Goal: Complete application form: Complete application form

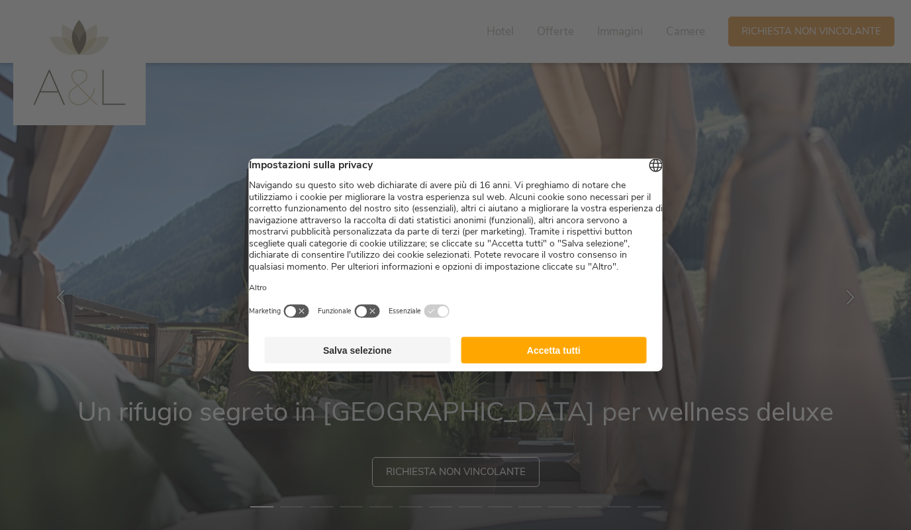
click at [502, 364] on button "Accetta tutti" at bounding box center [554, 350] width 186 height 26
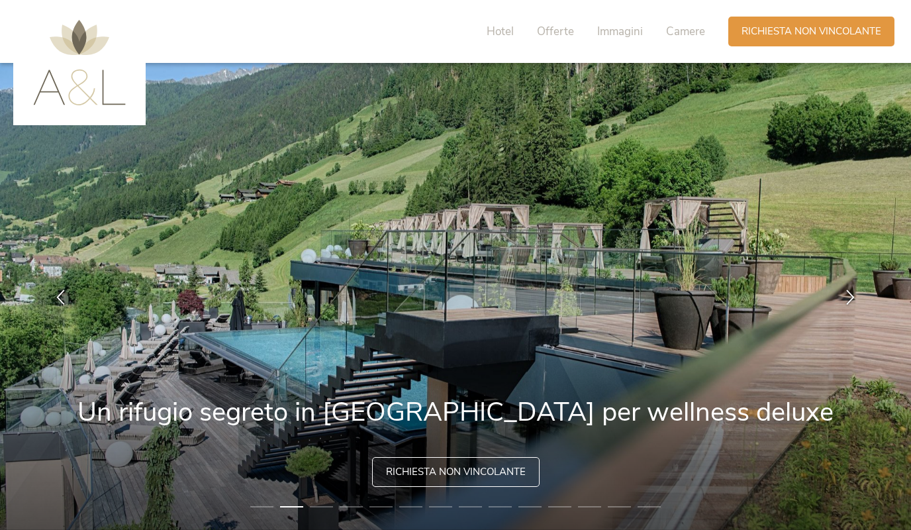
click at [327, 509] on li "3" at bounding box center [321, 506] width 23 height 13
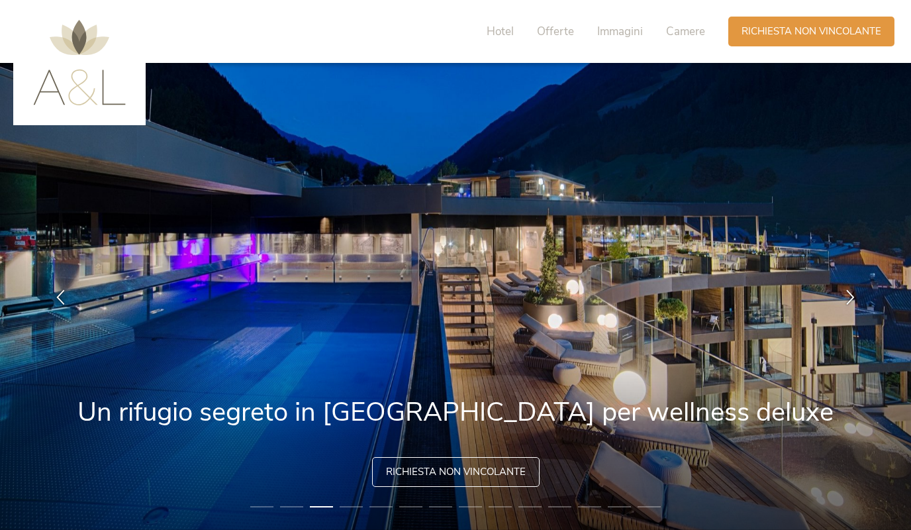
click at [351, 509] on li "4" at bounding box center [351, 506] width 23 height 13
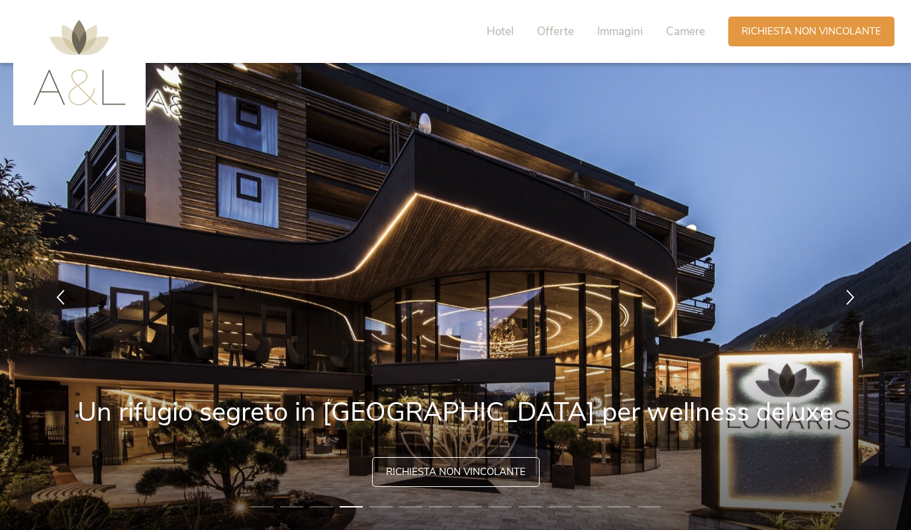
click at [384, 502] on li "5" at bounding box center [380, 506] width 23 height 13
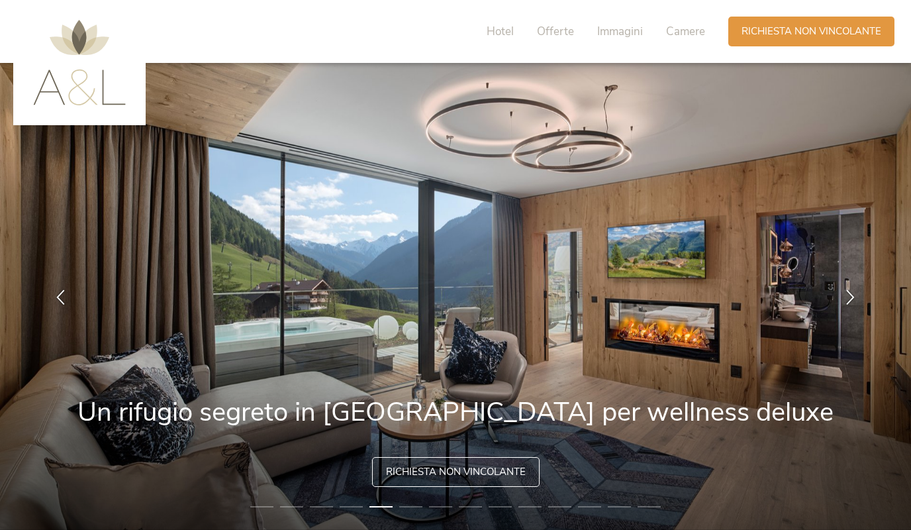
click at [404, 503] on li "6" at bounding box center [410, 506] width 23 height 13
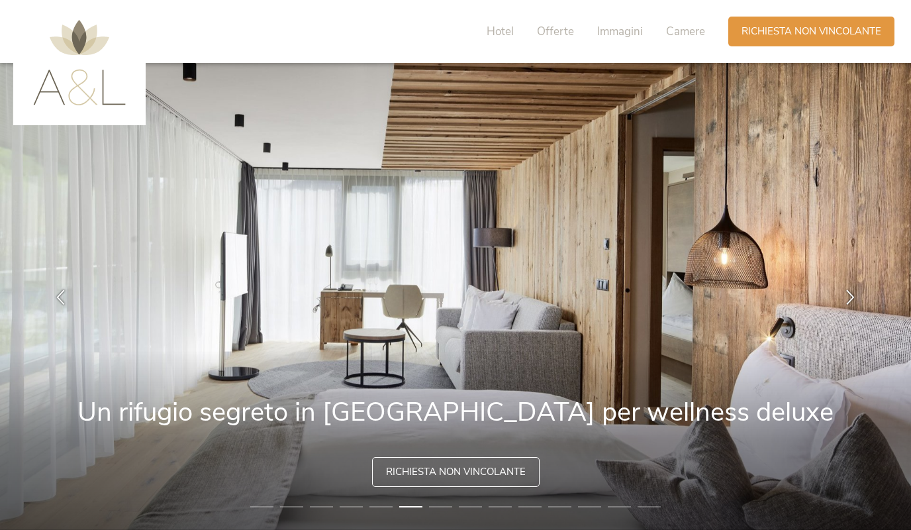
click at [442, 509] on li "7" at bounding box center [440, 506] width 23 height 13
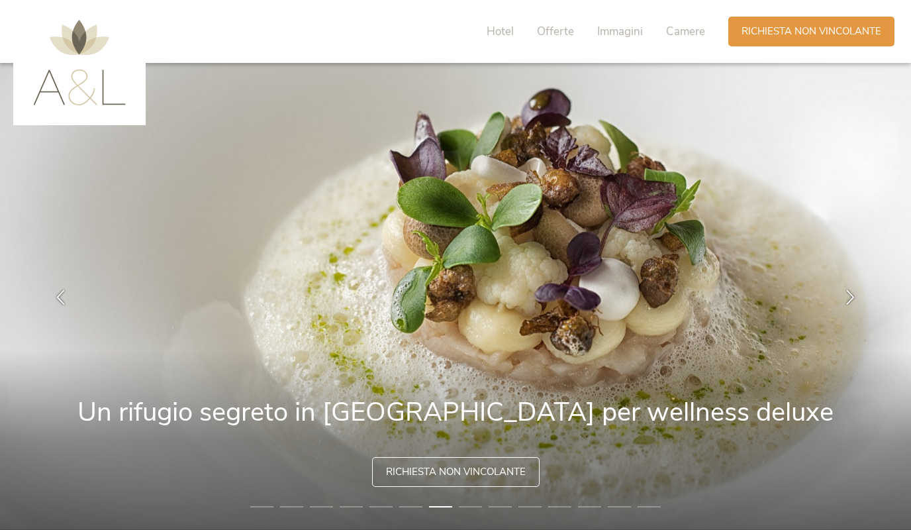
click at [469, 503] on li "8" at bounding box center [470, 506] width 23 height 13
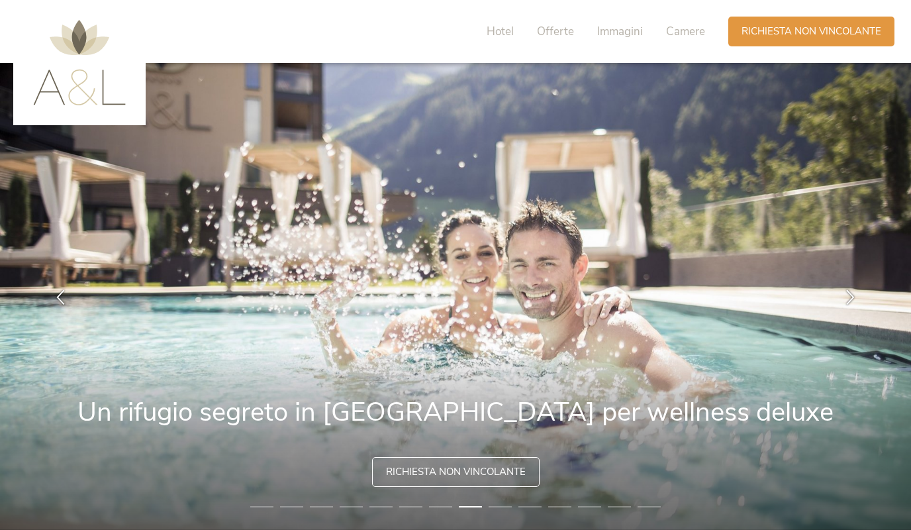
click at [499, 501] on li "9" at bounding box center [500, 506] width 23 height 13
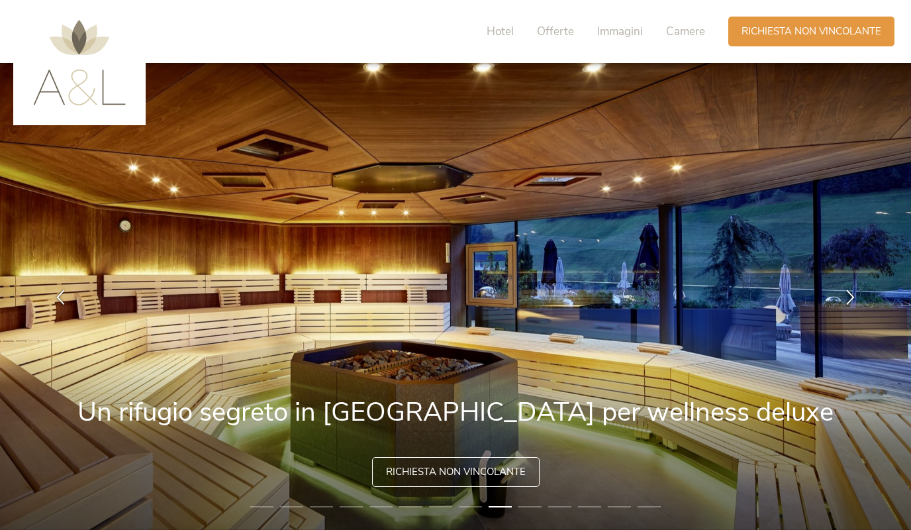
click at [529, 509] on li "10" at bounding box center [529, 506] width 23 height 13
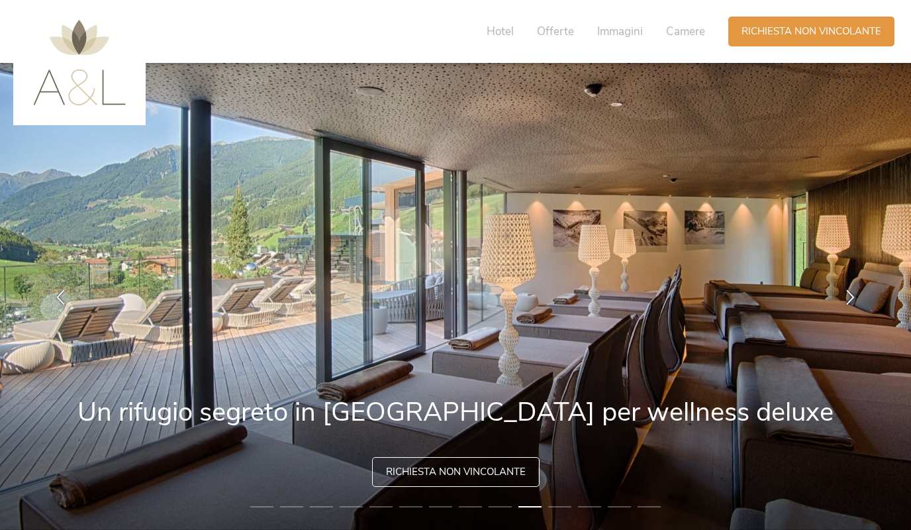
click at [554, 510] on li "11" at bounding box center [559, 506] width 23 height 13
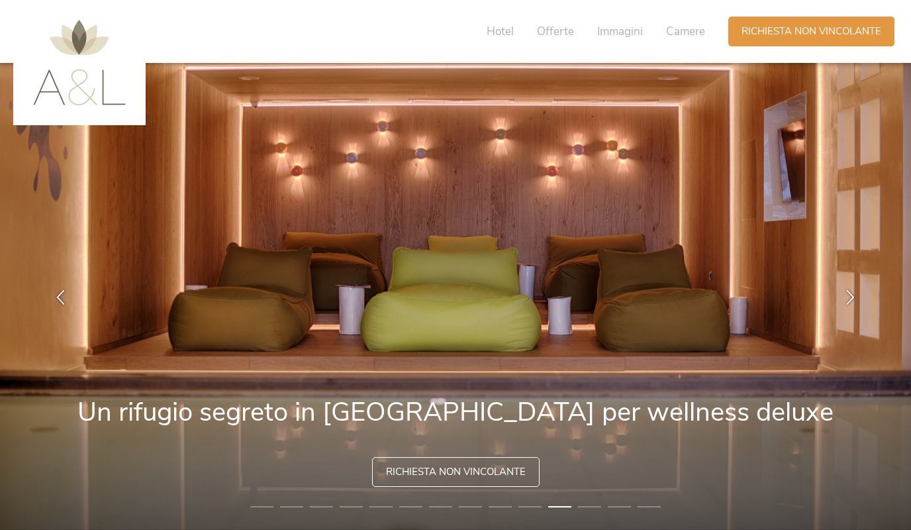
click at [585, 510] on li "12" at bounding box center [589, 506] width 23 height 13
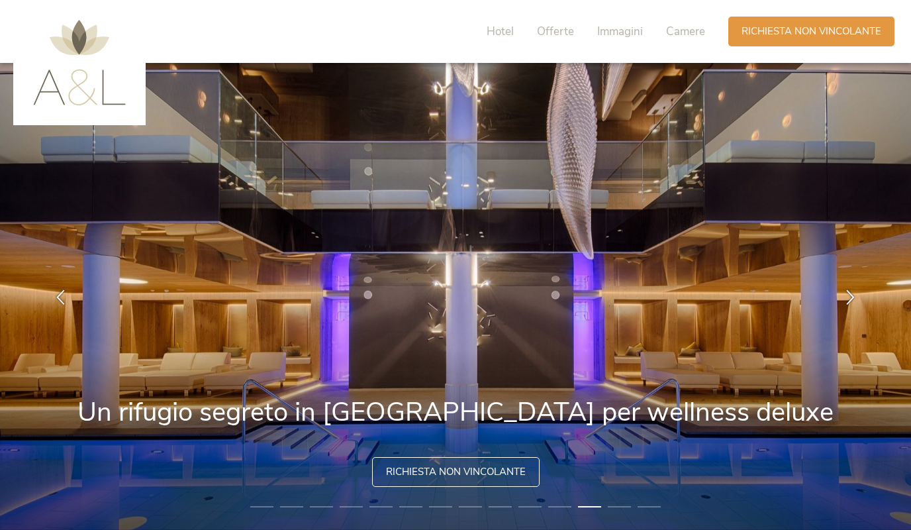
click at [616, 507] on li "13" at bounding box center [619, 506] width 23 height 13
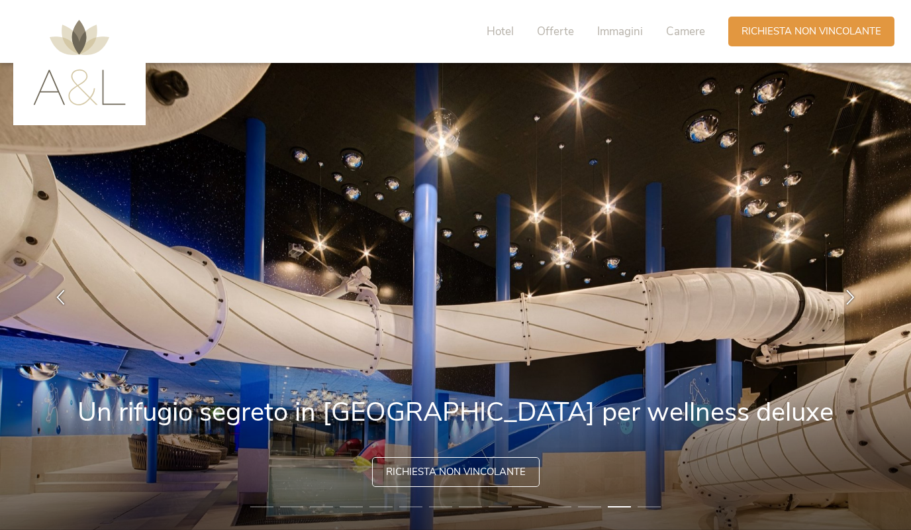
click at [653, 507] on li "14" at bounding box center [649, 506] width 23 height 13
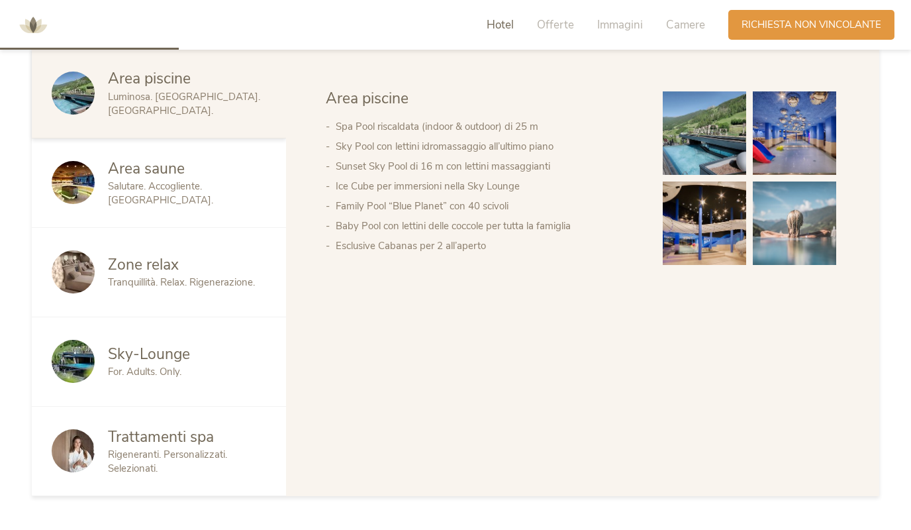
scroll to position [799, 0]
click at [136, 180] on span "Salutare. Accogliente. Piacevole." at bounding box center [160, 193] width 105 height 27
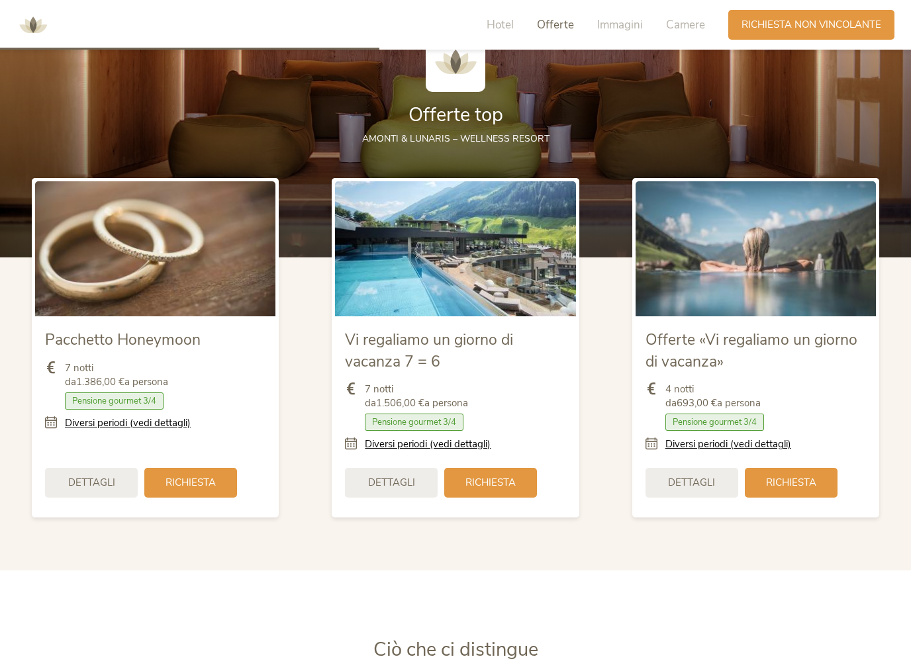
scroll to position [1697, 0]
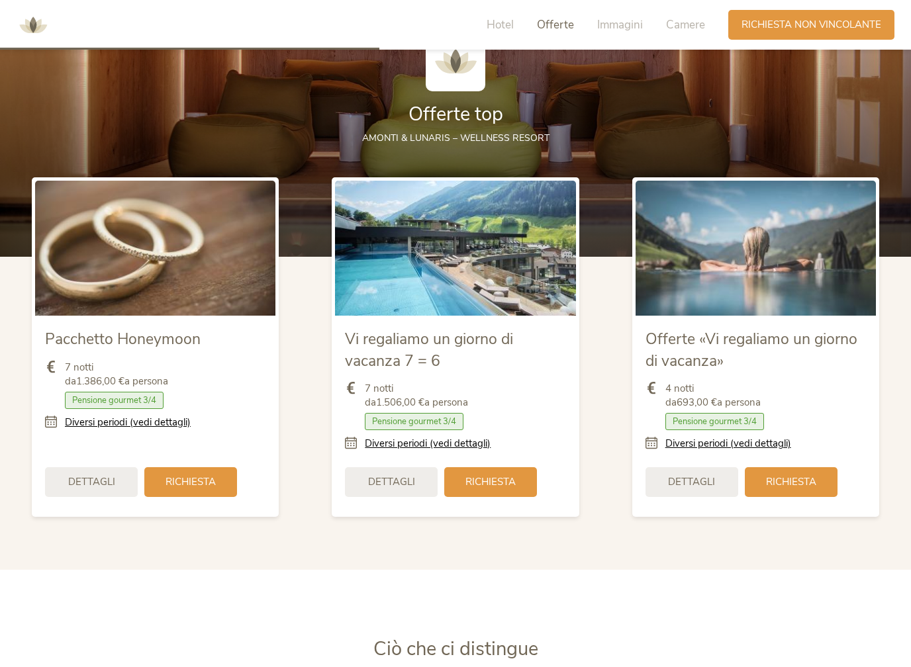
click at [784, 467] on div "Richiesta" at bounding box center [791, 482] width 93 height 30
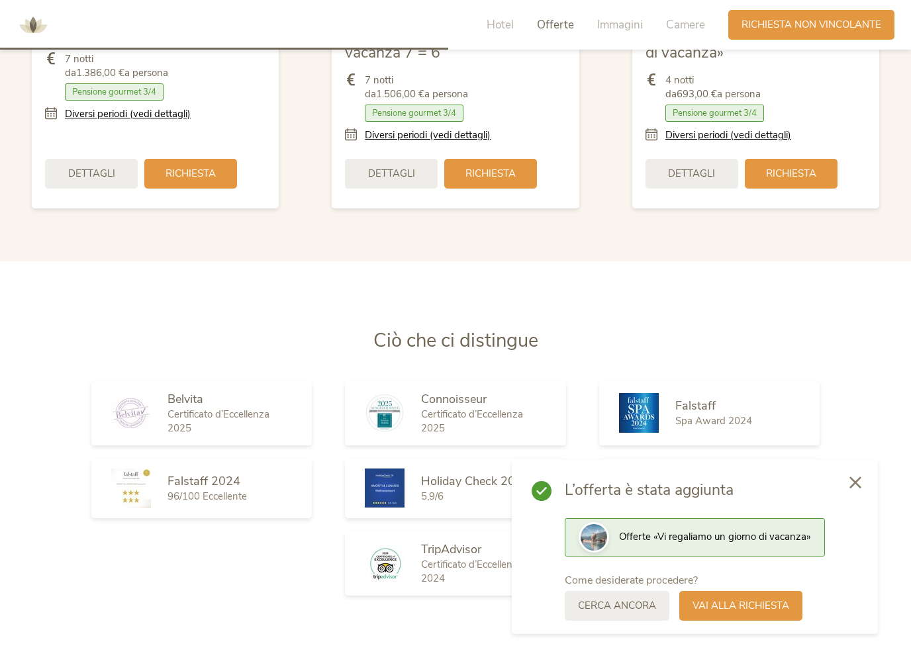
scroll to position [2010, 0]
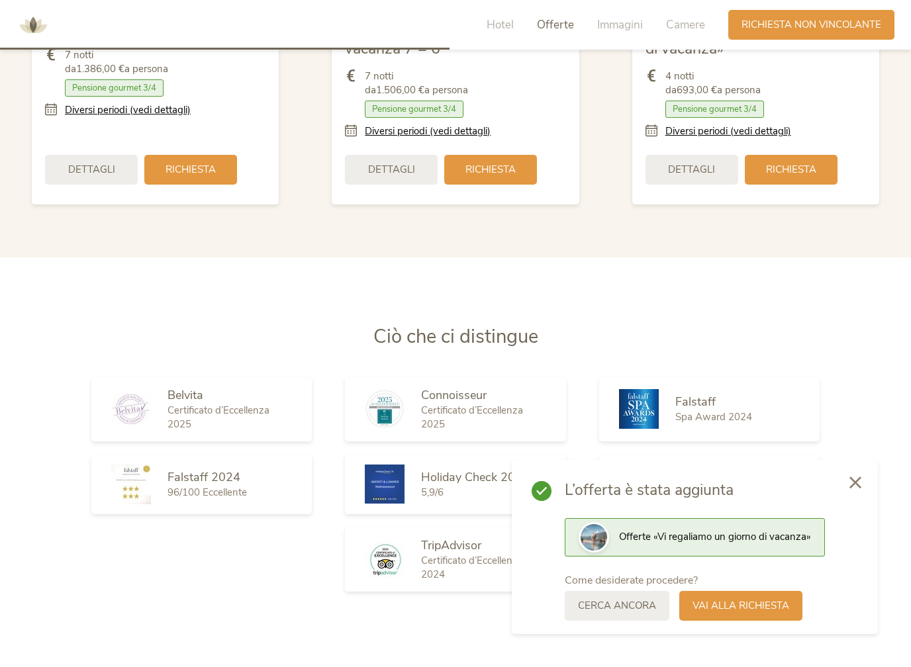
click at [707, 593] on span "Vai alla richiesta" at bounding box center [741, 606] width 97 height 14
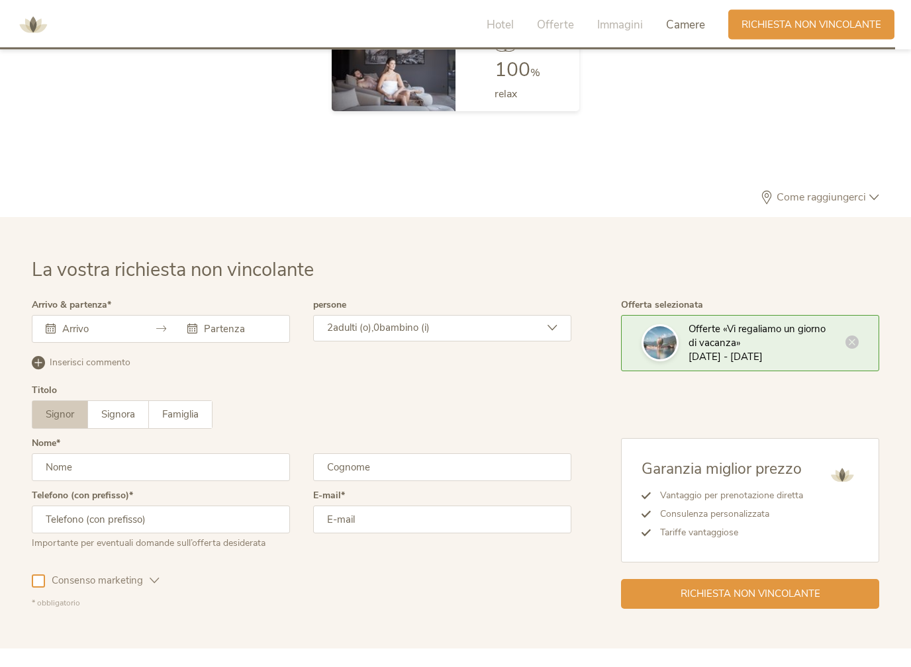
scroll to position [4075, 0]
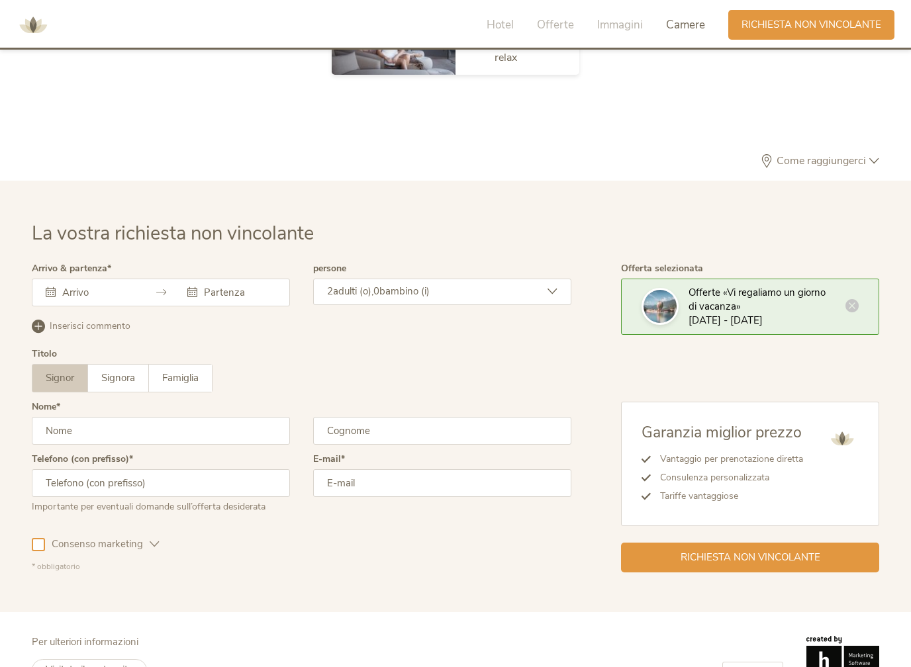
click at [55, 287] on icon at bounding box center [51, 292] width 10 height 10
click at [62, 286] on input "text" at bounding box center [96, 292] width 75 height 13
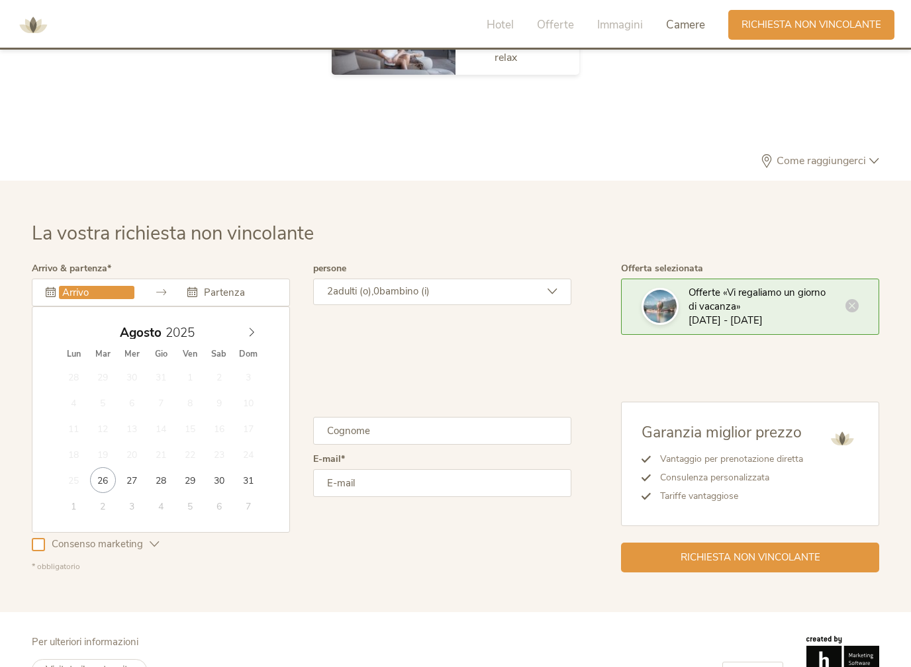
click at [249, 328] on icon at bounding box center [251, 332] width 9 height 9
type input "20.09.2025"
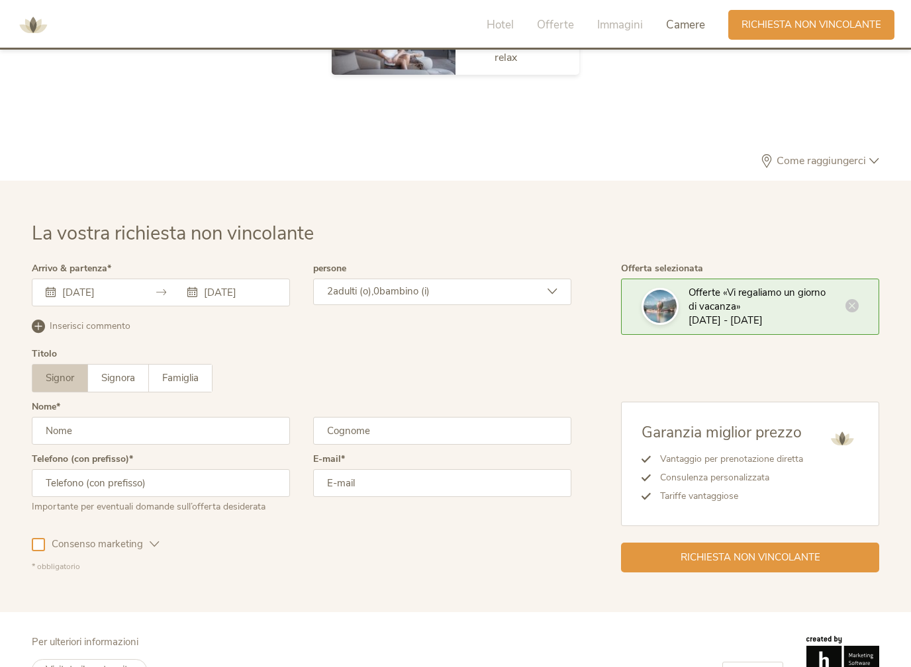
click at [191, 287] on icon at bounding box center [192, 292] width 10 height 10
click at [190, 287] on icon at bounding box center [192, 292] width 10 height 10
click at [59, 286] on input "20.09.2025" at bounding box center [96, 292] width 75 height 13
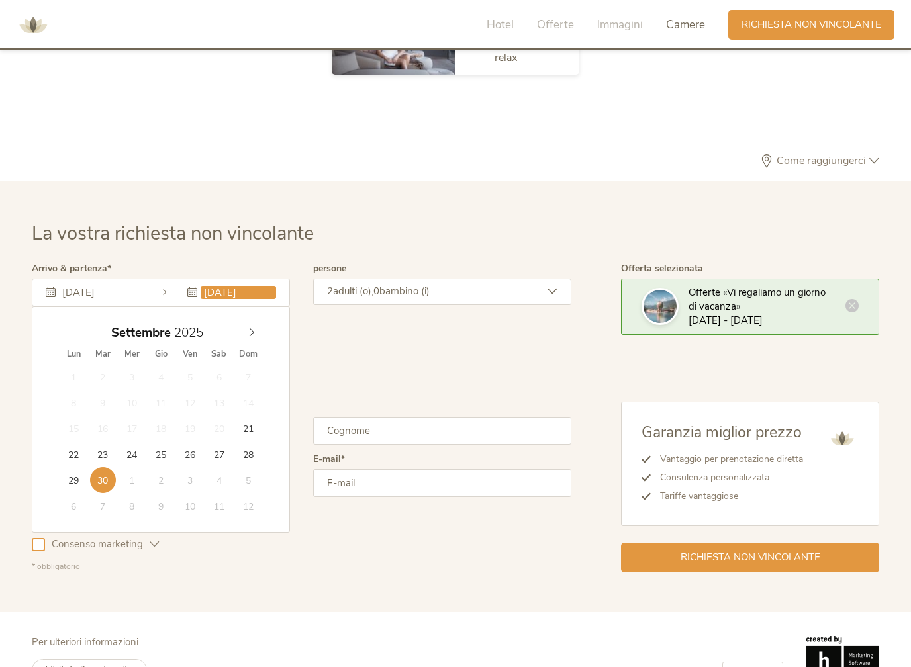
type input "24.09.2025"
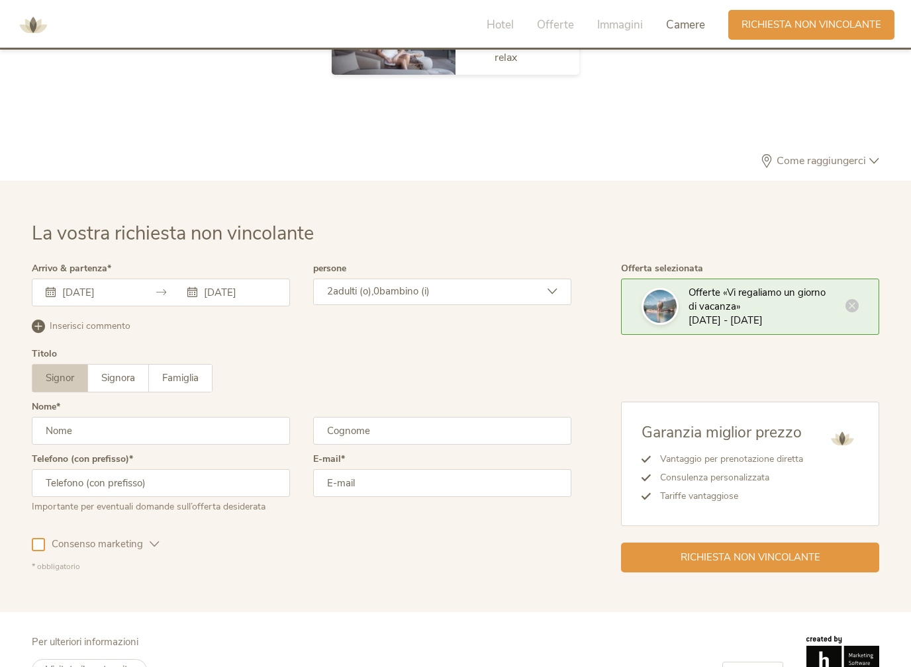
click at [67, 417] on input "text" at bounding box center [161, 431] width 258 height 28
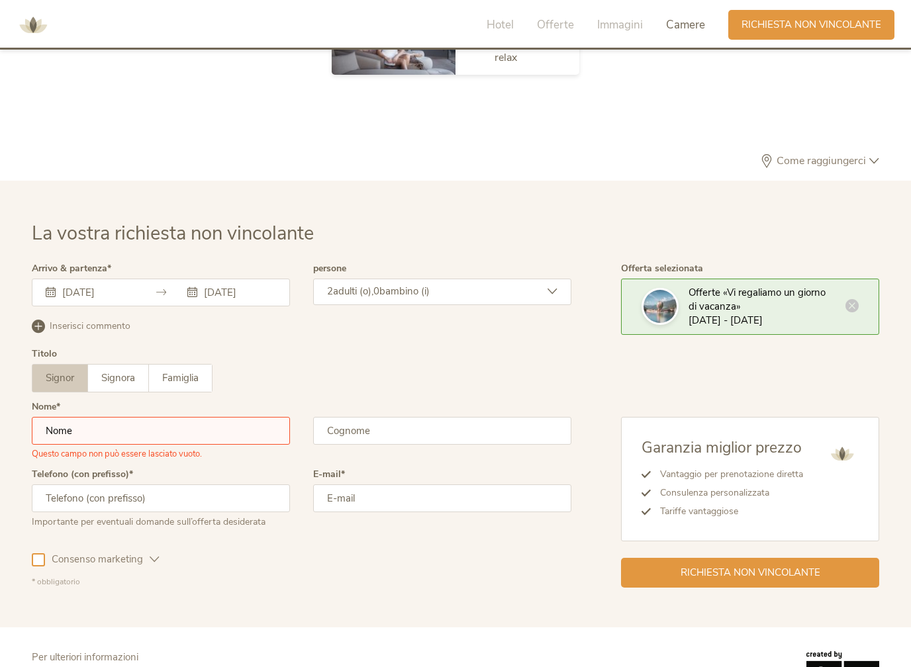
type input "alex.briciola@yahoo.it"
type input "Bano"
type input "Alessandro"
type input "+393382136992"
click at [71, 553] on span "Consenso marketing" at bounding box center [97, 560] width 105 height 14
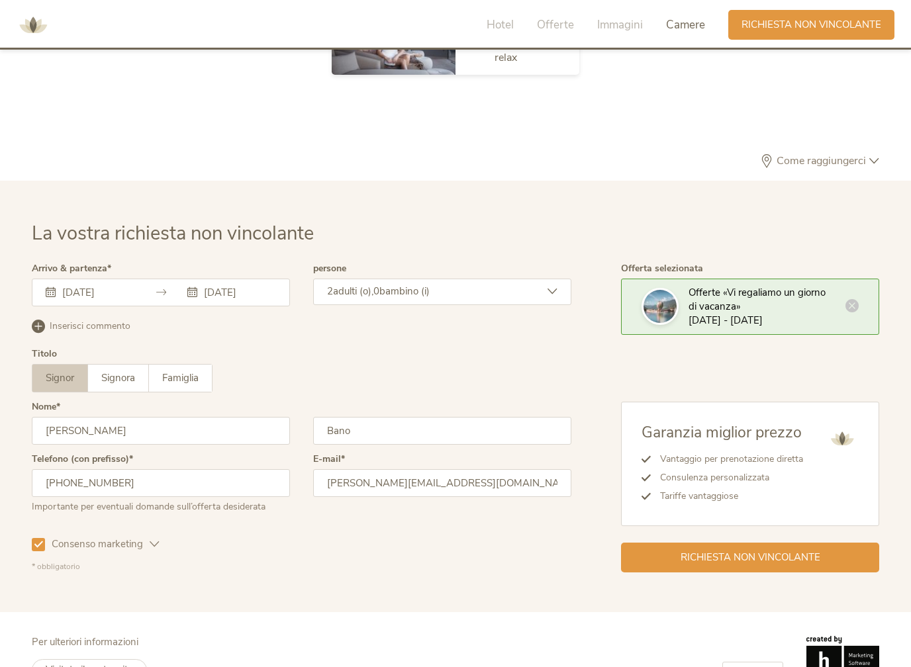
click at [36, 540] on icon at bounding box center [38, 544] width 9 height 9
click at [38, 538] on div at bounding box center [38, 544] width 13 height 13
click at [661, 543] on div "Richiesta non vincolante" at bounding box center [750, 558] width 258 height 30
